Goal: Information Seeking & Learning: Compare options

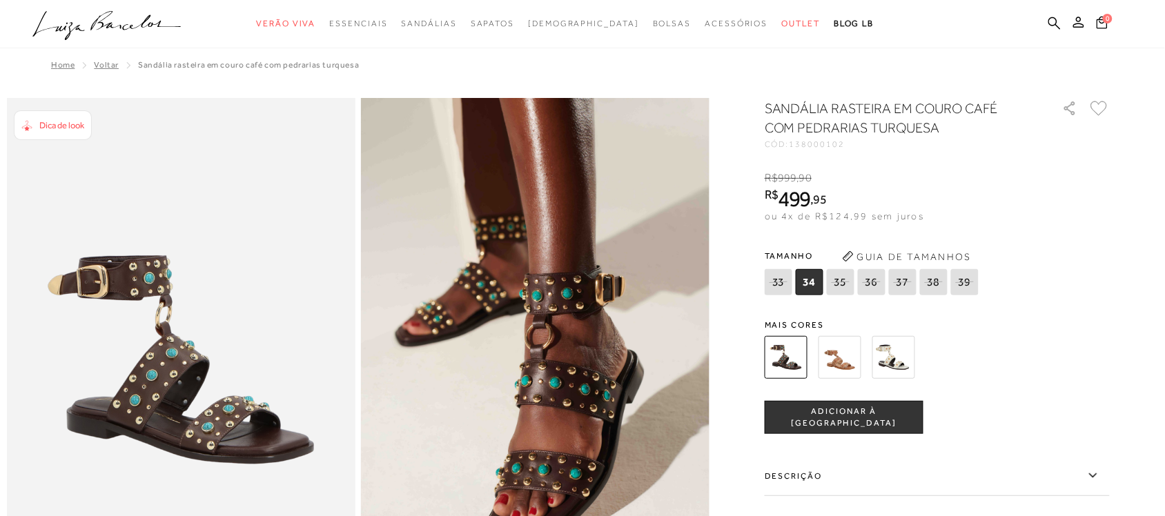
click at [855, 364] on img at bounding box center [840, 357] width 43 height 43
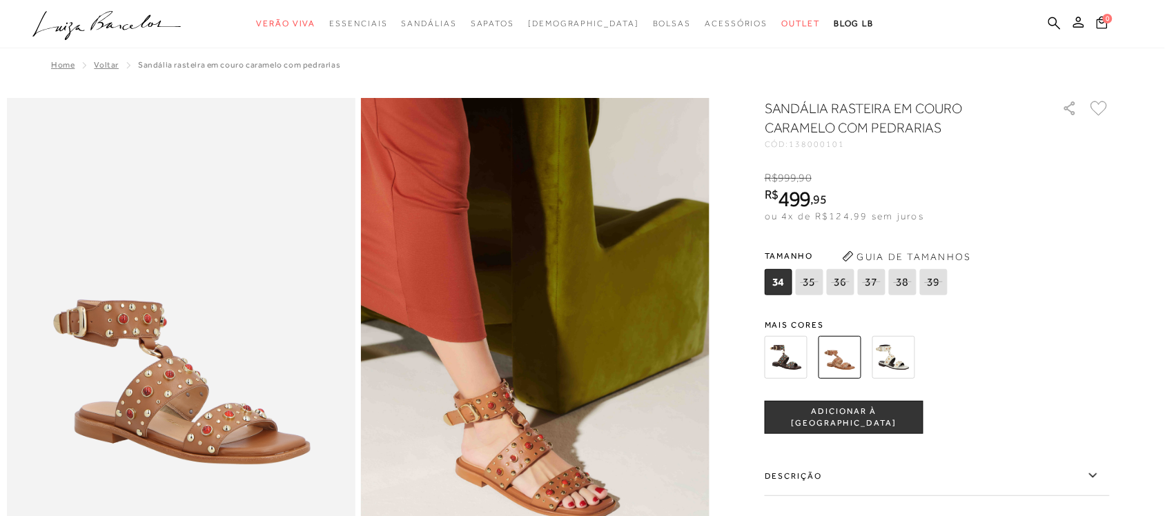
click at [904, 361] on img at bounding box center [894, 357] width 43 height 43
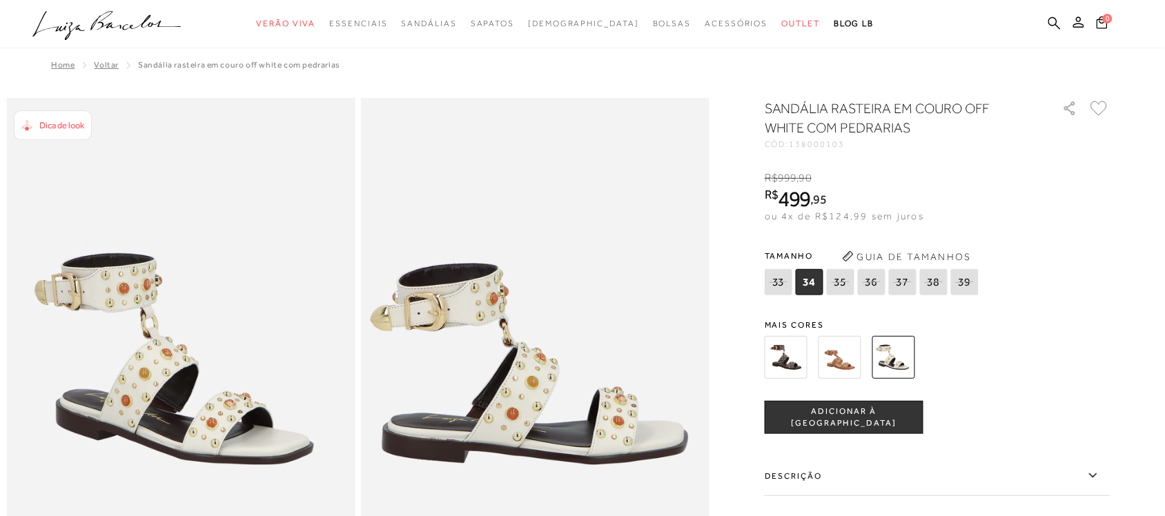
click at [795, 364] on img at bounding box center [786, 357] width 43 height 43
